Goal: Information Seeking & Learning: Find specific page/section

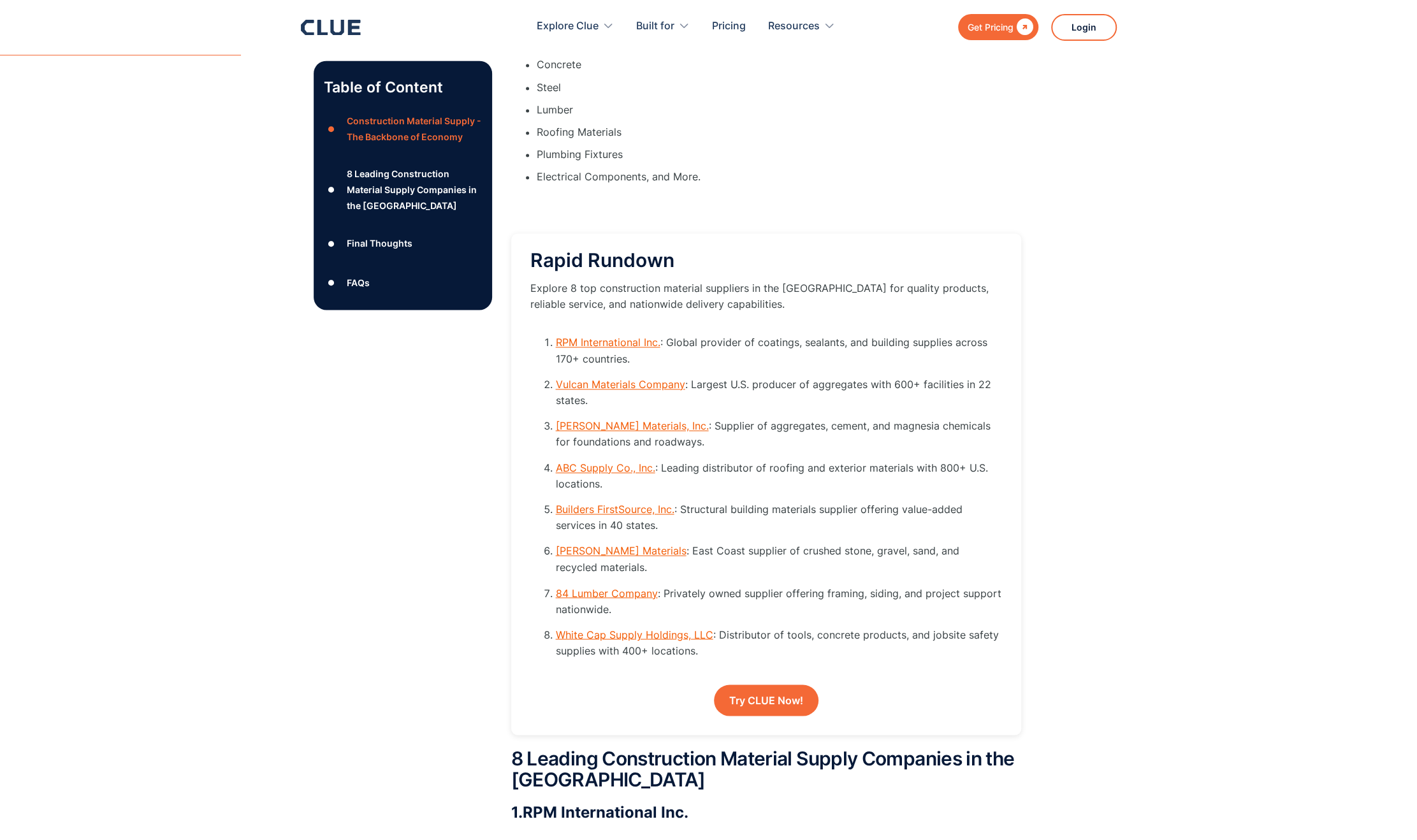
scroll to position [1593, 0]
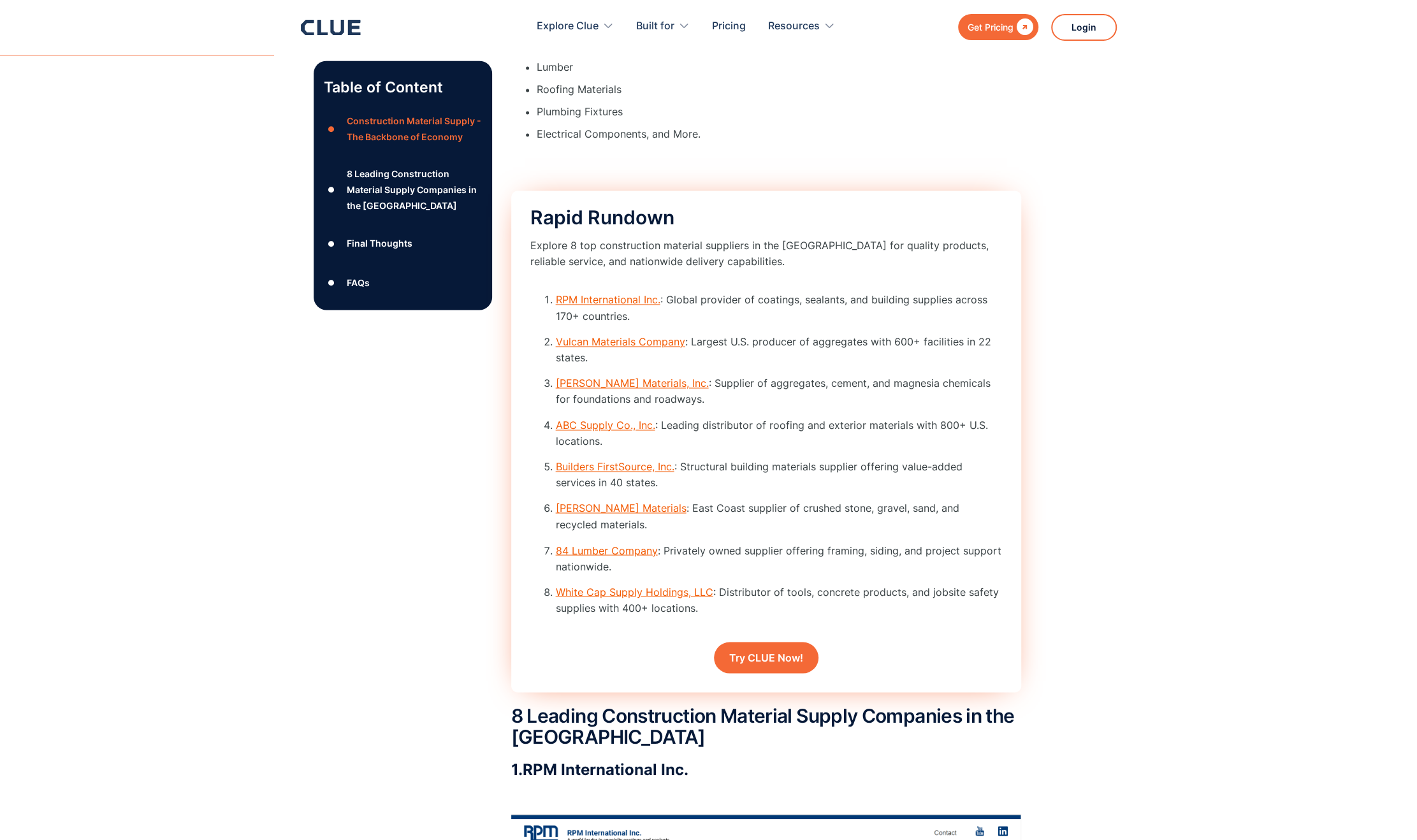
click at [586, 556] on link "84 Lumber Company" at bounding box center [606, 550] width 102 height 13
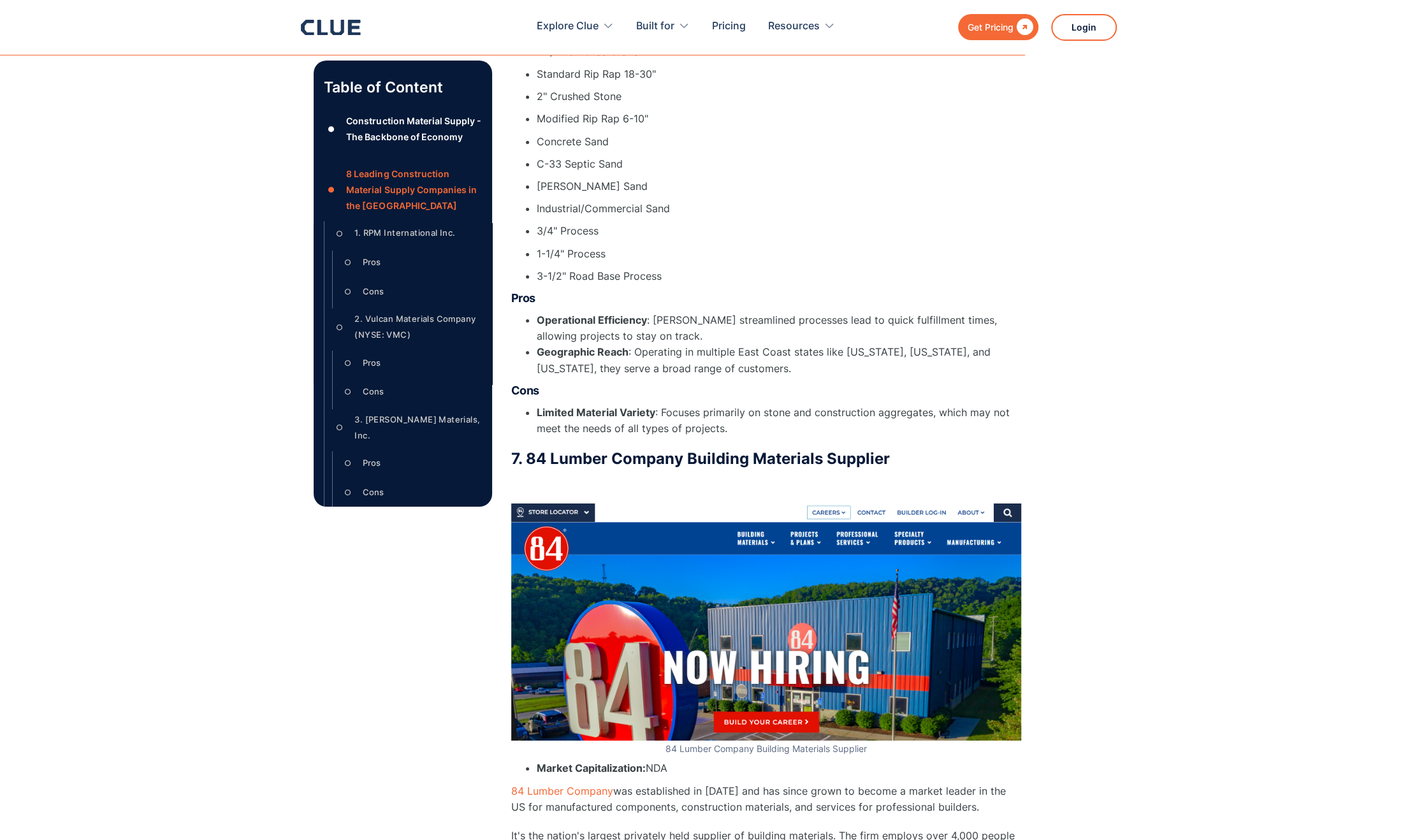
scroll to position [8081, 0]
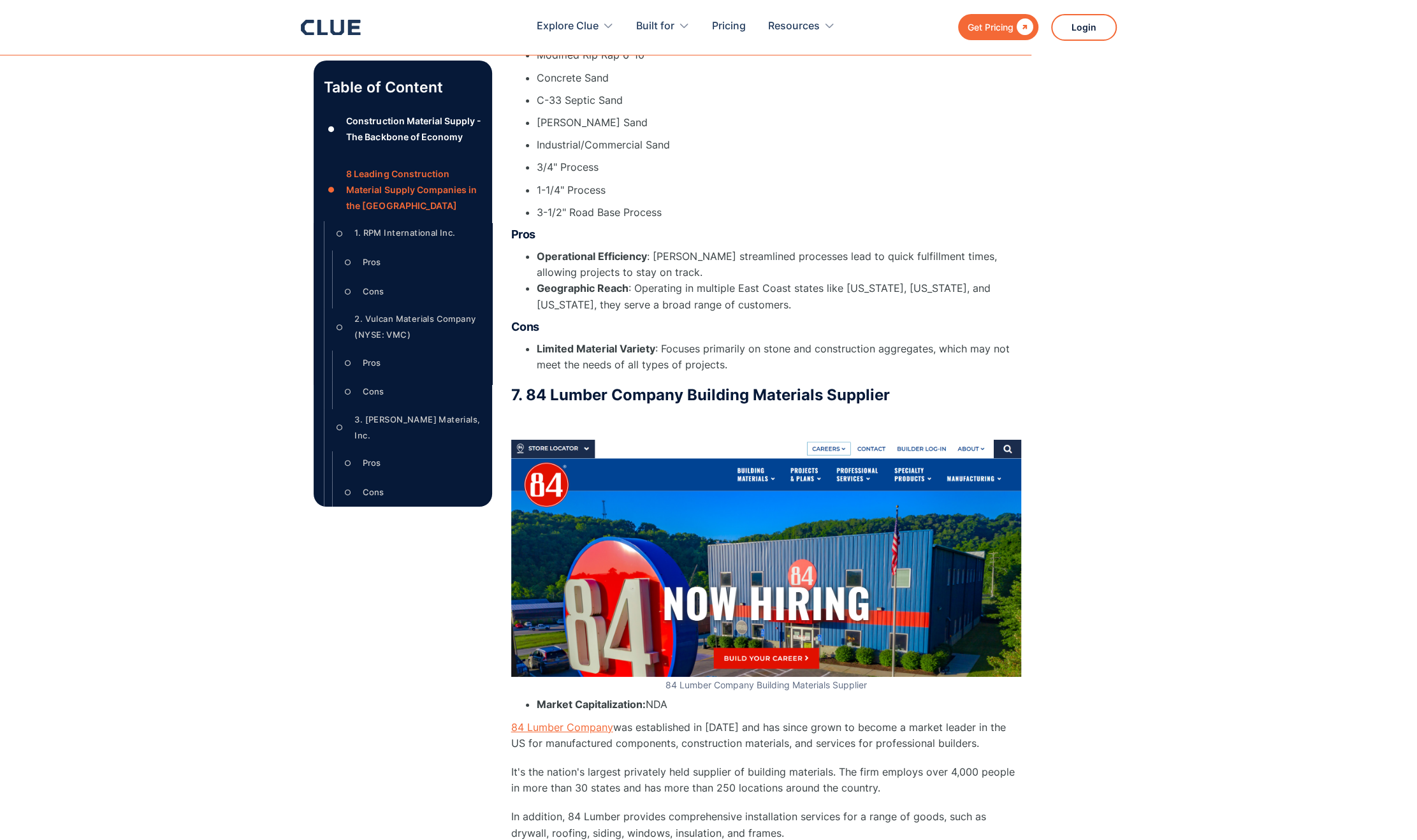
click at [575, 720] on link "84 Lumber Company" at bounding box center [562, 727] width 102 height 13
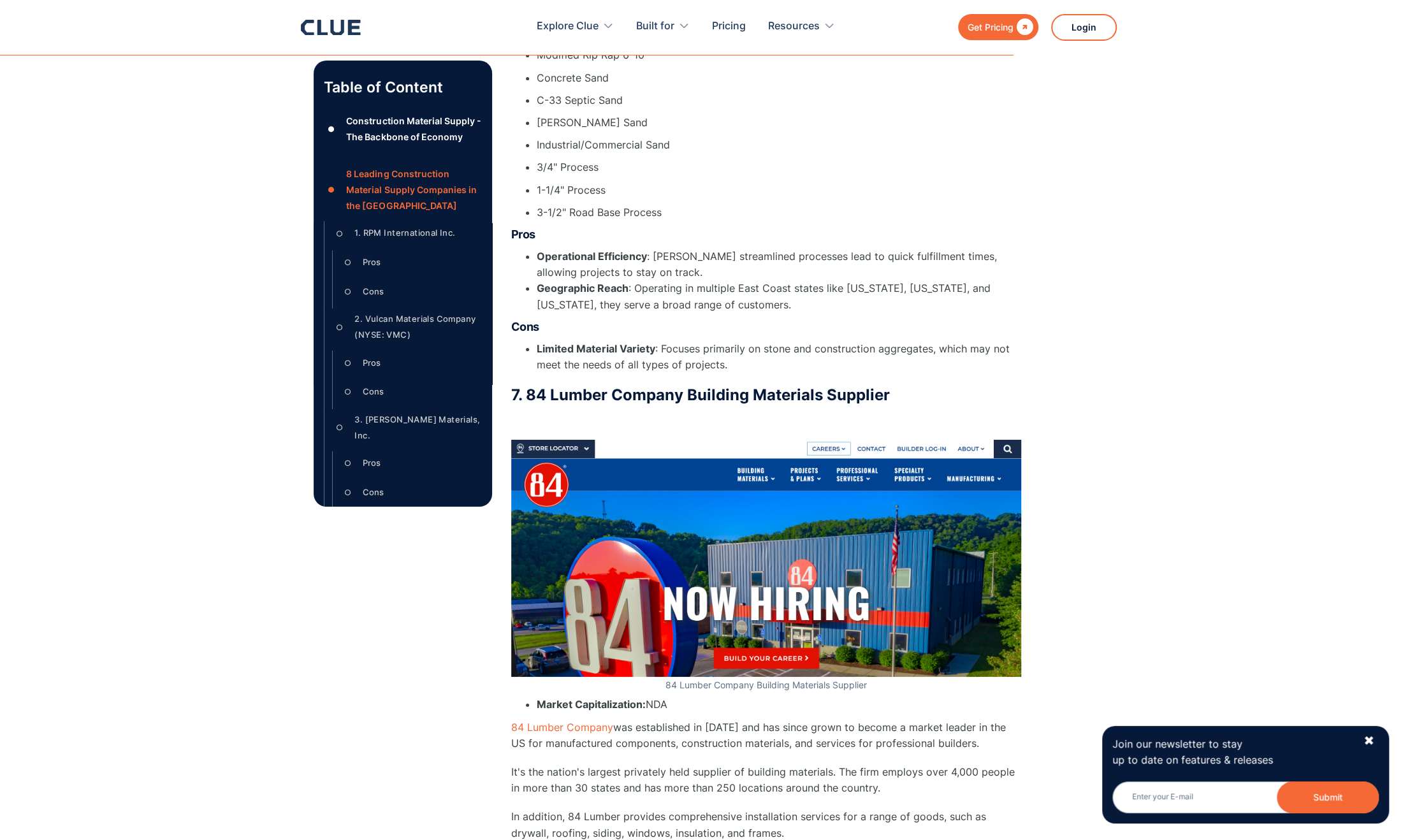
click at [327, 26] on icon at bounding box center [331, 27] width 60 height 16
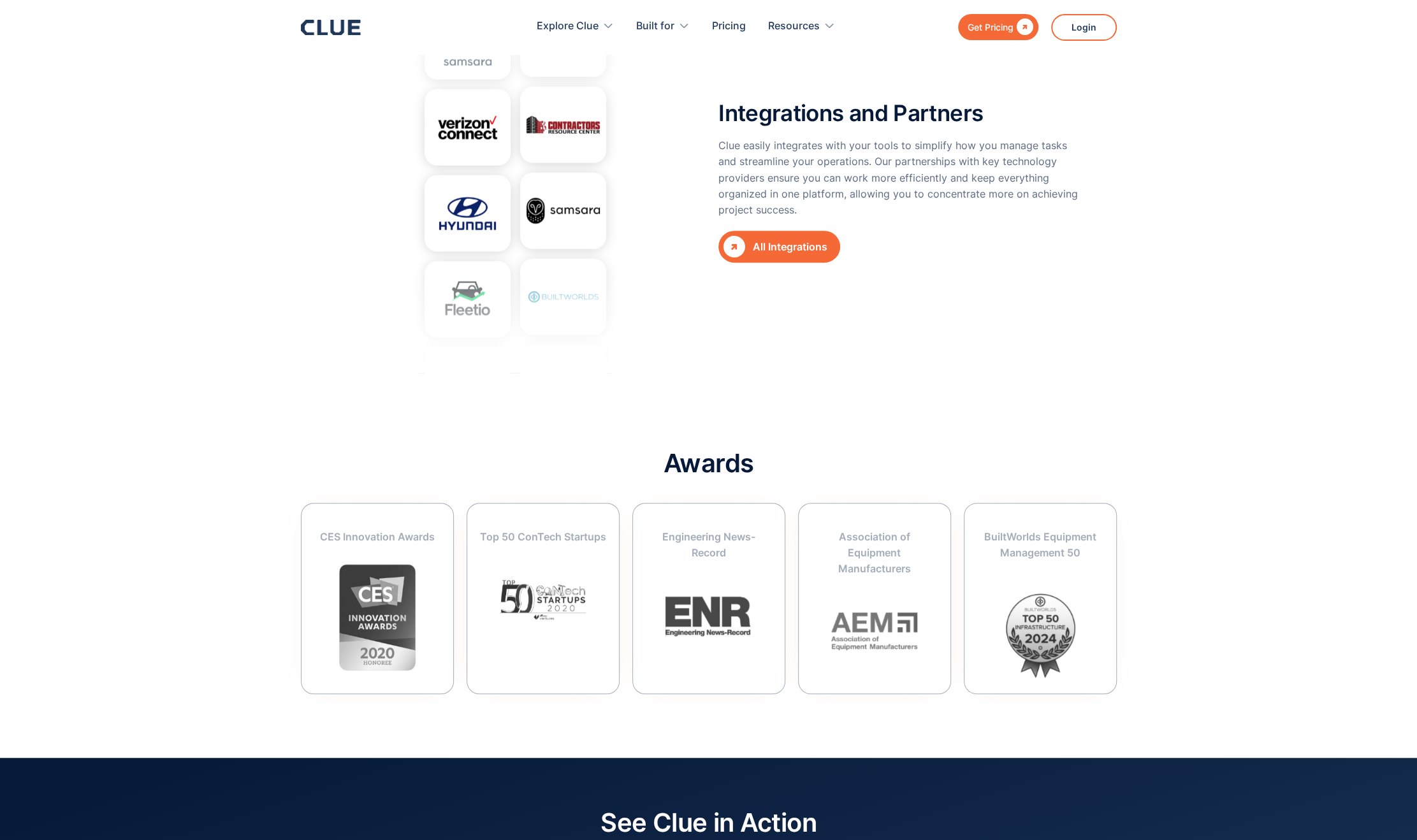
scroll to position [4680, 0]
